Goal: Task Accomplishment & Management: Use online tool/utility

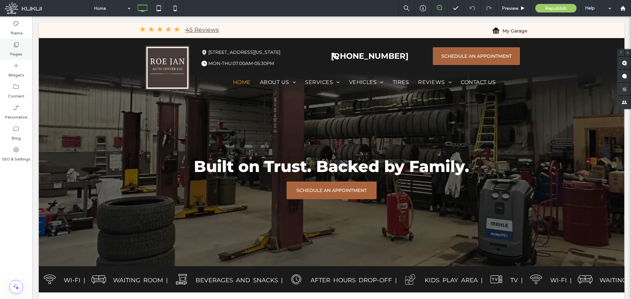
click at [13, 46] on icon at bounding box center [16, 44] width 7 height 7
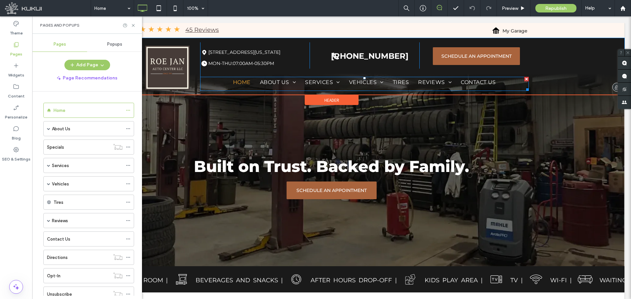
click at [242, 85] on span "Home" at bounding box center [242, 82] width 18 height 6
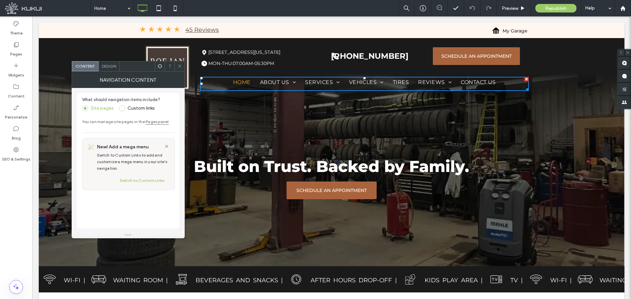
click at [181, 67] on icon at bounding box center [179, 66] width 5 height 5
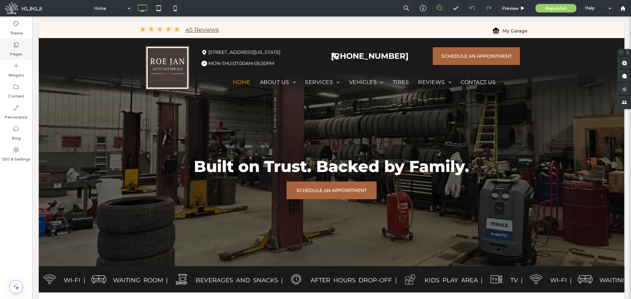
click at [20, 46] on div "Pages" at bounding box center [16, 49] width 32 height 21
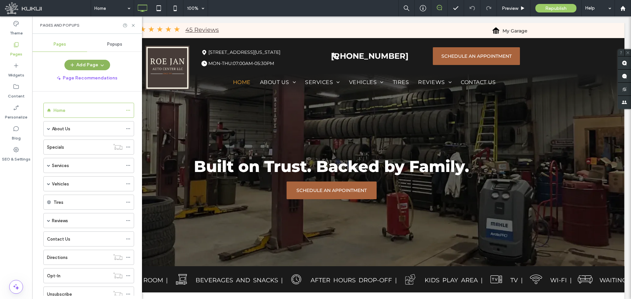
click at [88, 62] on button "Add Page" at bounding box center [87, 65] width 46 height 11
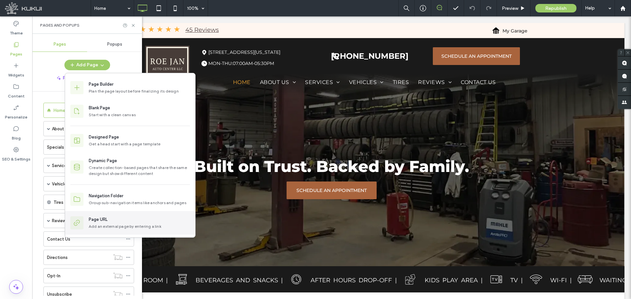
click at [114, 221] on div "Page URL" at bounding box center [139, 219] width 101 height 7
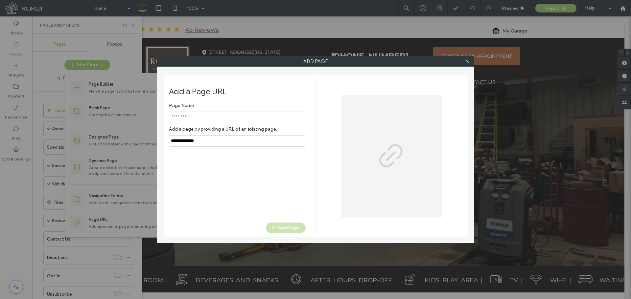
click at [226, 118] on input "notEmpty" at bounding box center [237, 117] width 136 height 11
paste input "**********"
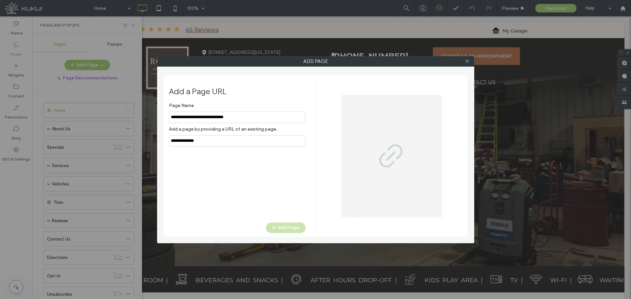
type input "**********"
drag, startPoint x: 224, startPoint y: 139, endPoint x: 131, endPoint y: 145, distance: 93.1
click at [131, 145] on div "Add Page Add a Page URL Page Name Add a page by providing a URL of an existing …" at bounding box center [315, 149] width 631 height 299
type input "*"
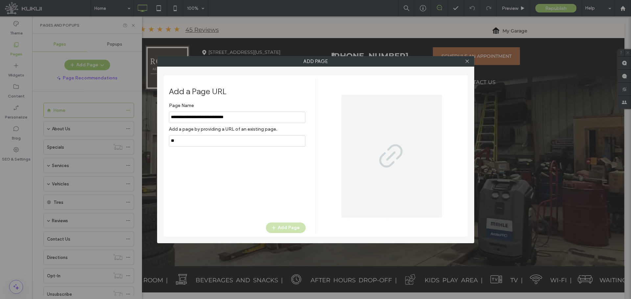
type input "*"
click at [254, 147] on div "Page Name Add a page by providing a URL of an existing page. Add Page" at bounding box center [237, 158] width 137 height 117
click at [254, 139] on input "notEmpty,url" at bounding box center [237, 140] width 136 height 11
click at [252, 139] on input "notEmpty,url" at bounding box center [237, 140] width 136 height 11
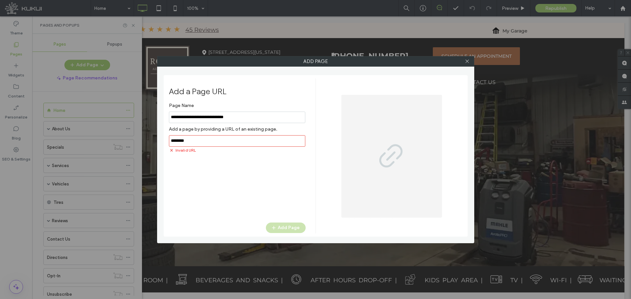
drag, startPoint x: 253, startPoint y: 117, endPoint x: 131, endPoint y: 118, distance: 121.2
click at [131, 118] on div "Add Page Add a Page URL Page Name Add a page by providing a URL of an existing …" at bounding box center [315, 149] width 631 height 299
drag, startPoint x: 211, startPoint y: 139, endPoint x: 151, endPoint y: 134, distance: 59.7
click at [113, 146] on div "Add Page Add a Page URL Page Name Add a page by providing a URL of an existing …" at bounding box center [315, 149] width 631 height 299
paste input "**********"
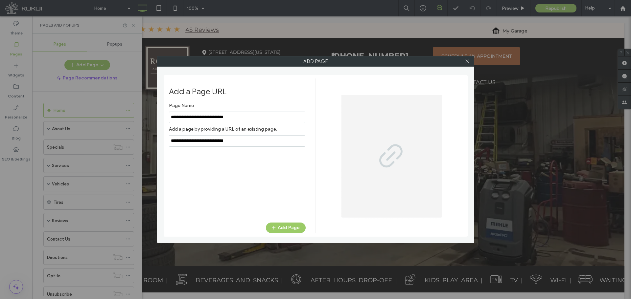
type input "**********"
drag, startPoint x: 261, startPoint y: 113, endPoint x: 133, endPoint y: 120, distance: 128.6
click at [133, 120] on div "Add Page Add a Page URL Page Name Add a page by providing a URL of an existing …" at bounding box center [315, 149] width 631 height 299
type input "********"
click at [294, 228] on button "Add Page" at bounding box center [286, 228] width 40 height 11
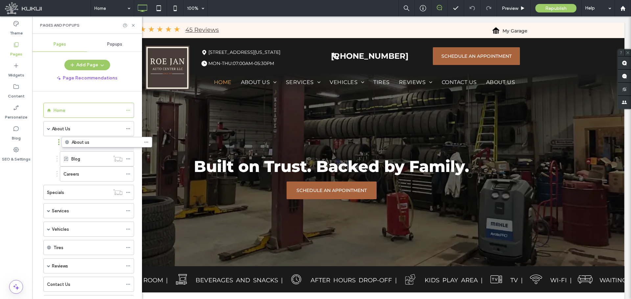
drag, startPoint x: 40, startPoint y: 272, endPoint x: 58, endPoint y: 144, distance: 128.7
click at [128, 142] on icon at bounding box center [128, 144] width 5 height 5
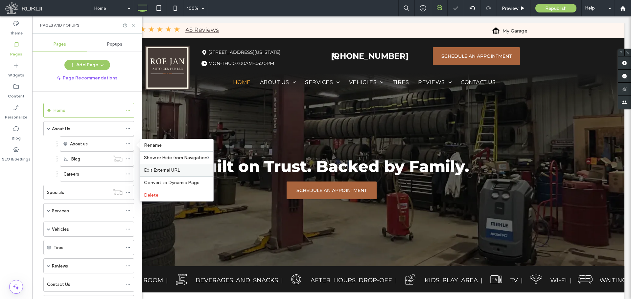
click at [174, 170] on span "Edit External URL" at bounding box center [162, 171] width 36 height 6
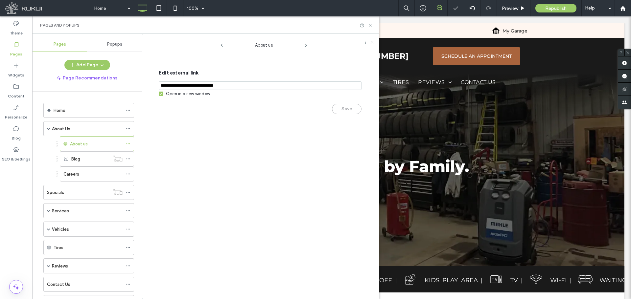
click at [174, 96] on div "Open in a new window" at bounding box center [188, 94] width 44 height 7
click at [344, 109] on button "Save" at bounding box center [347, 109] width 30 height 11
click at [372, 43] on icon at bounding box center [372, 42] width 4 height 4
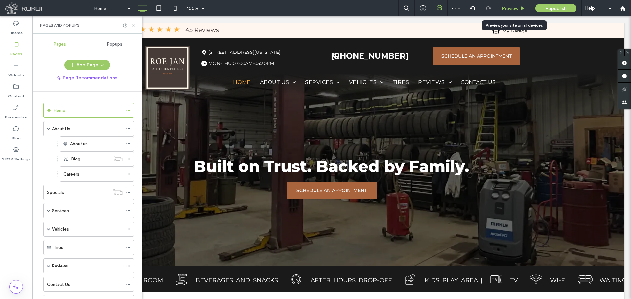
click at [505, 7] on span "Preview" at bounding box center [510, 9] width 16 height 6
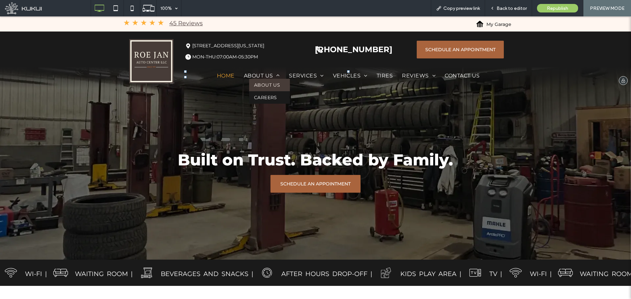
click at [263, 88] on link "About us" at bounding box center [269, 85] width 41 height 12
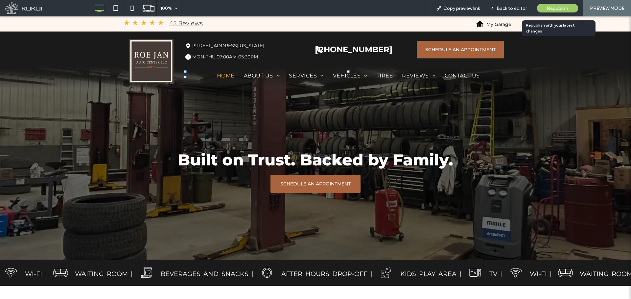
click at [551, 6] on span "Republish" at bounding box center [557, 9] width 21 height 6
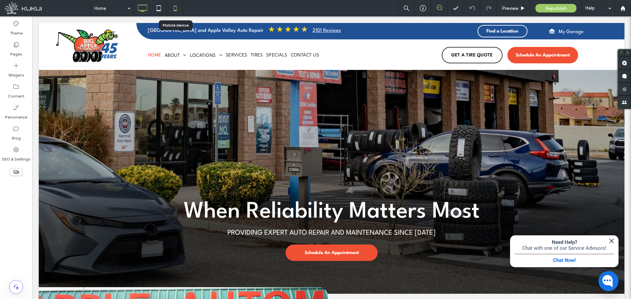
click at [176, 9] on icon at bounding box center [175, 8] width 13 height 13
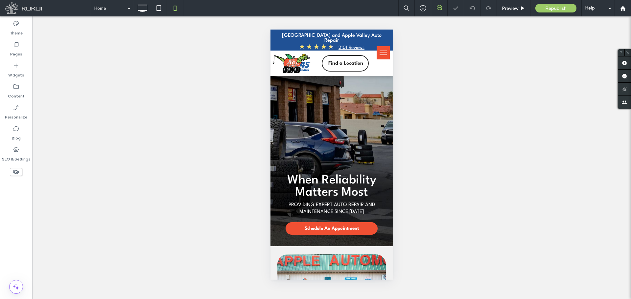
click at [379, 55] on span "menu" at bounding box center [382, 55] width 7 height 1
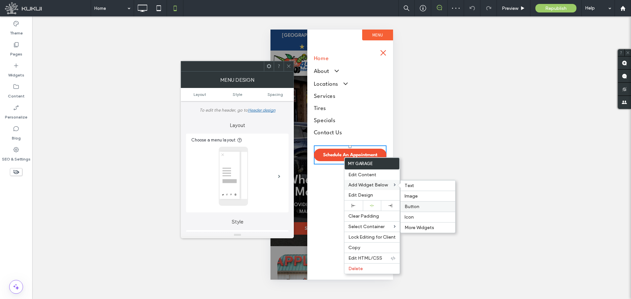
click at [418, 208] on label "Button" at bounding box center [427, 207] width 47 height 6
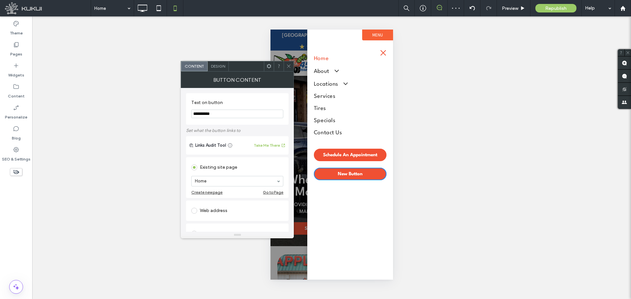
drag, startPoint x: 199, startPoint y: 113, endPoint x: 164, endPoint y: 113, distance: 35.1
click at [165, 113] on body ".wqwq-1{fill:#231f20;} .cls-1q, .cls-2q { fill-rule: evenodd; } .cls-2q { fill:…" at bounding box center [315, 149] width 631 height 299
paste input "*"
type input "**********"
click at [216, 65] on span "Design" at bounding box center [218, 66] width 14 height 5
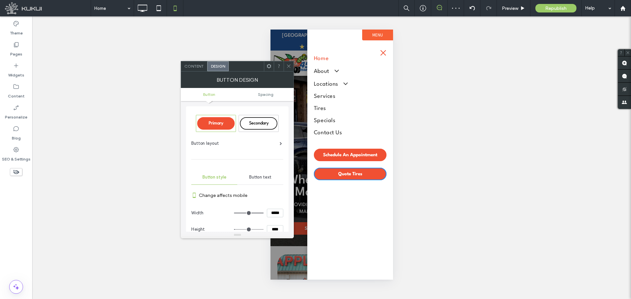
click at [201, 93] on link "Button" at bounding box center [209, 94] width 56 height 5
click at [198, 66] on span "Content" at bounding box center [193, 66] width 19 height 5
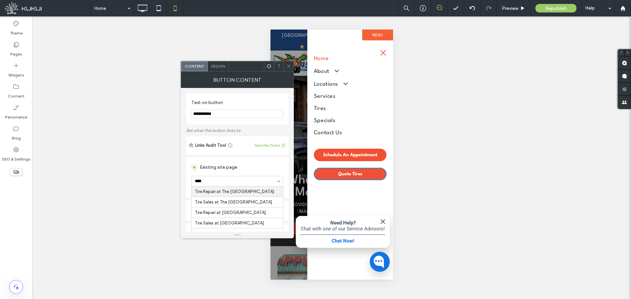
type input "*****"
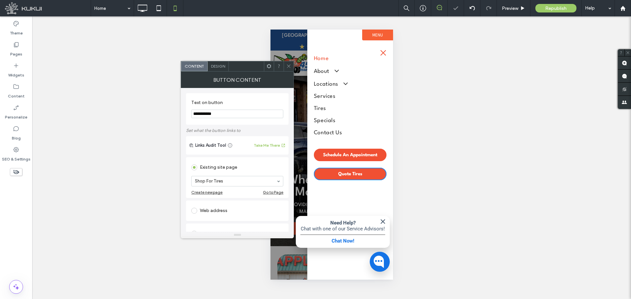
click at [205, 58] on div "Unhide? Yes Unhide? Yes Unhide? Yes Unhide? Yes Unhide? Yes" at bounding box center [331, 157] width 598 height 283
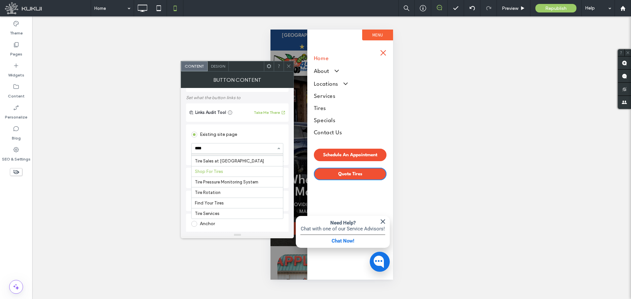
click at [213, 151] on div "****" at bounding box center [236, 149] width 91 height 10
click at [212, 147] on input "******" at bounding box center [235, 148] width 81 height 5
type input "******"
click at [215, 137] on div "Existing site page" at bounding box center [237, 134] width 92 height 11
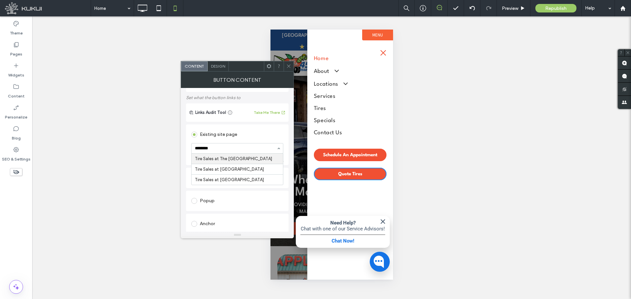
type input "*********"
click at [289, 67] on icon at bounding box center [288, 66] width 5 height 5
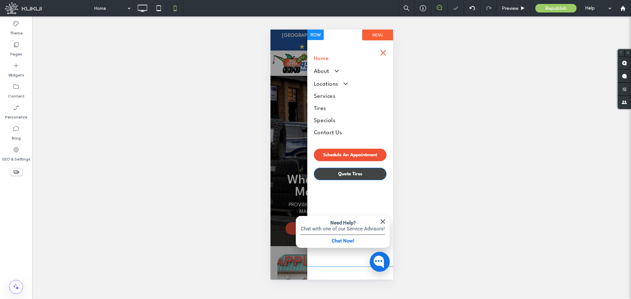
click at [342, 175] on span "Quote Tires" at bounding box center [350, 174] width 24 height 5
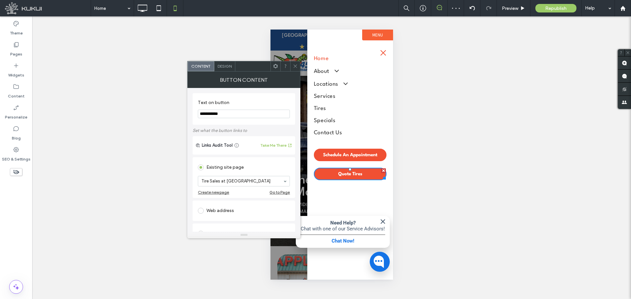
click at [227, 69] on div "Design" at bounding box center [224, 66] width 21 height 10
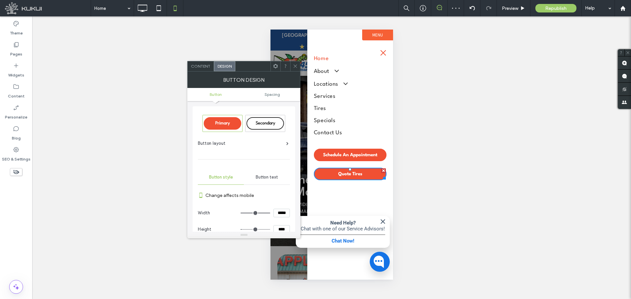
click at [255, 122] on div "Secondary" at bounding box center [264, 123] width 37 height 12
click at [295, 68] on icon at bounding box center [295, 66] width 5 height 5
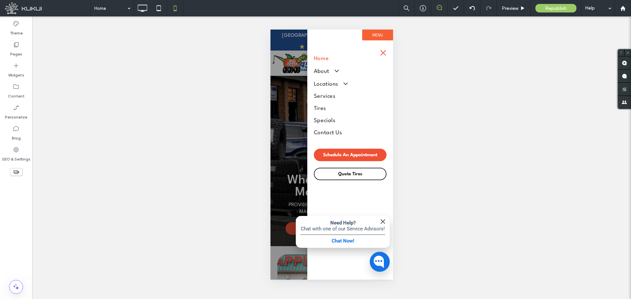
click at [384, 53] on span "menu" at bounding box center [382, 53] width 7 height 1
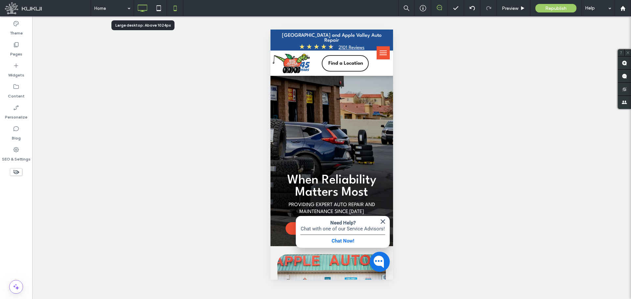
click at [142, 5] on icon at bounding box center [142, 8] width 13 height 13
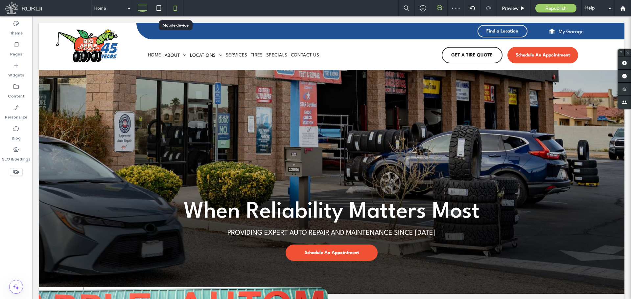
click at [173, 8] on icon at bounding box center [175, 8] width 13 height 13
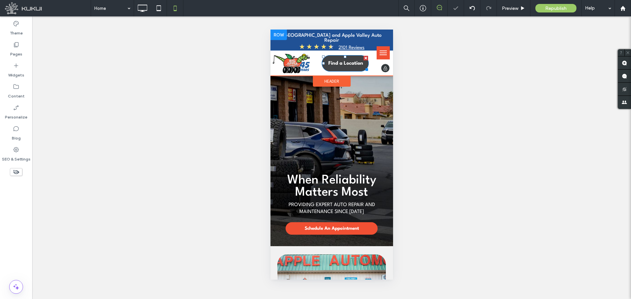
click at [336, 59] on link "Find a Location" at bounding box center [344, 63] width 47 height 16
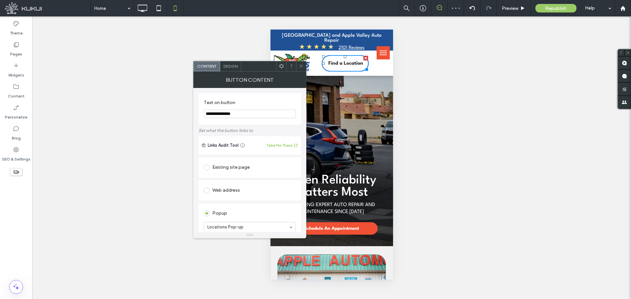
drag, startPoint x: 249, startPoint y: 115, endPoint x: 138, endPoint y: 115, distance: 111.0
click at [138, 115] on body ".wqwq-1{fill:#231f20;} .cls-1q, .cls-2q { fill-rule: evenodd; } .cls-2q { fill:…" at bounding box center [315, 149] width 631 height 299
paste input "*"
type input "**********"
click at [230, 166] on div "Existing site page" at bounding box center [250, 167] width 92 height 11
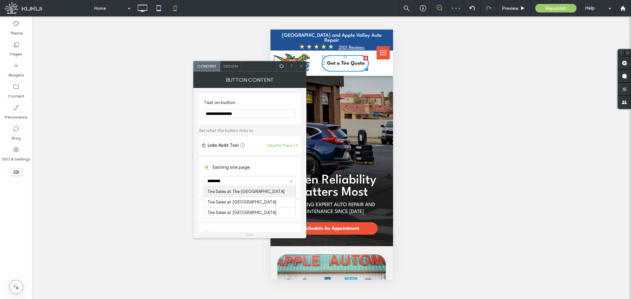
type input "*********"
click at [301, 67] on icon at bounding box center [301, 66] width 5 height 5
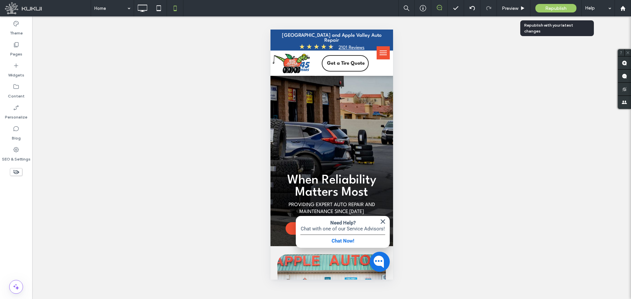
click at [548, 9] on span "Republish" at bounding box center [555, 9] width 21 height 6
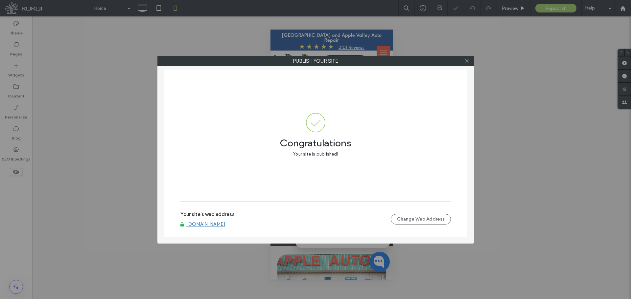
click at [465, 62] on icon at bounding box center [466, 60] width 5 height 5
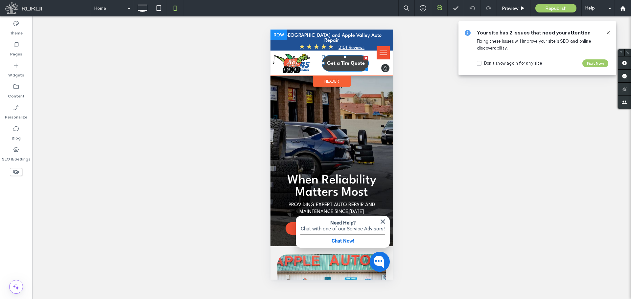
click at [336, 63] on span "Get a Tire Quote" at bounding box center [345, 63] width 38 height 5
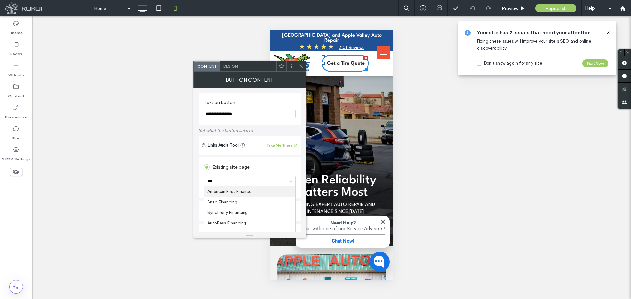
type input "****"
click at [302, 66] on icon at bounding box center [301, 66] width 5 height 5
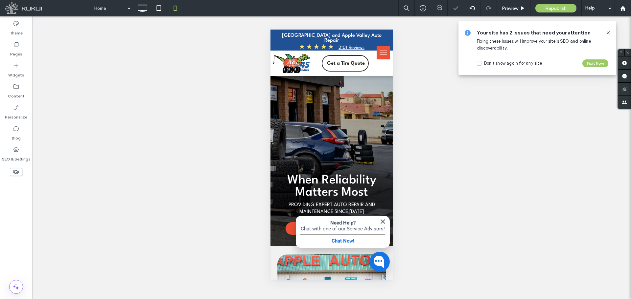
click at [377, 54] on button "menu" at bounding box center [382, 52] width 13 height 13
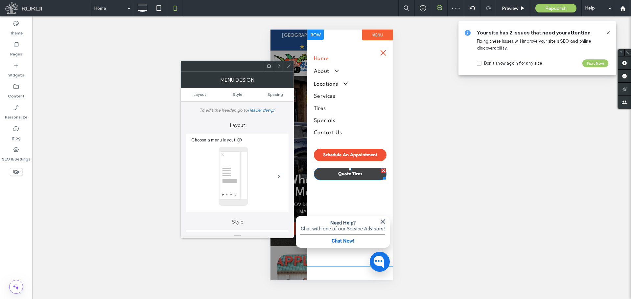
click at [349, 175] on span "Quote Tires" at bounding box center [350, 174] width 24 height 5
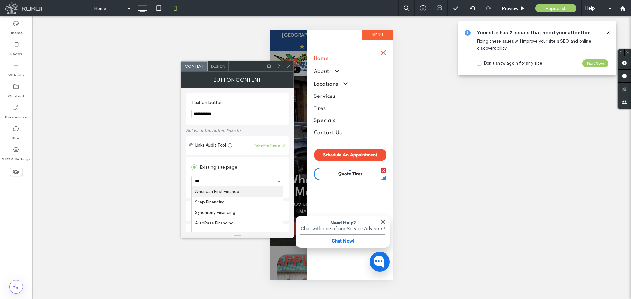
type input "****"
click at [290, 65] on icon at bounding box center [288, 66] width 5 height 5
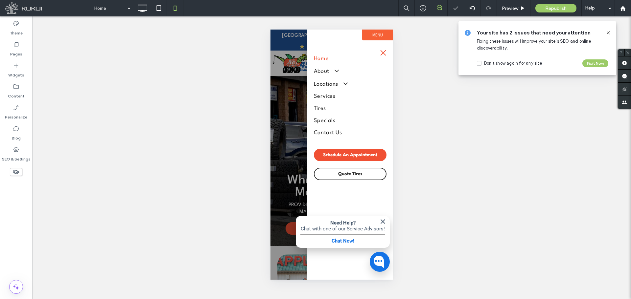
click at [539, 7] on div "Republish" at bounding box center [555, 8] width 41 height 9
